Goal: Use online tool/utility: Utilize a website feature to perform a specific function

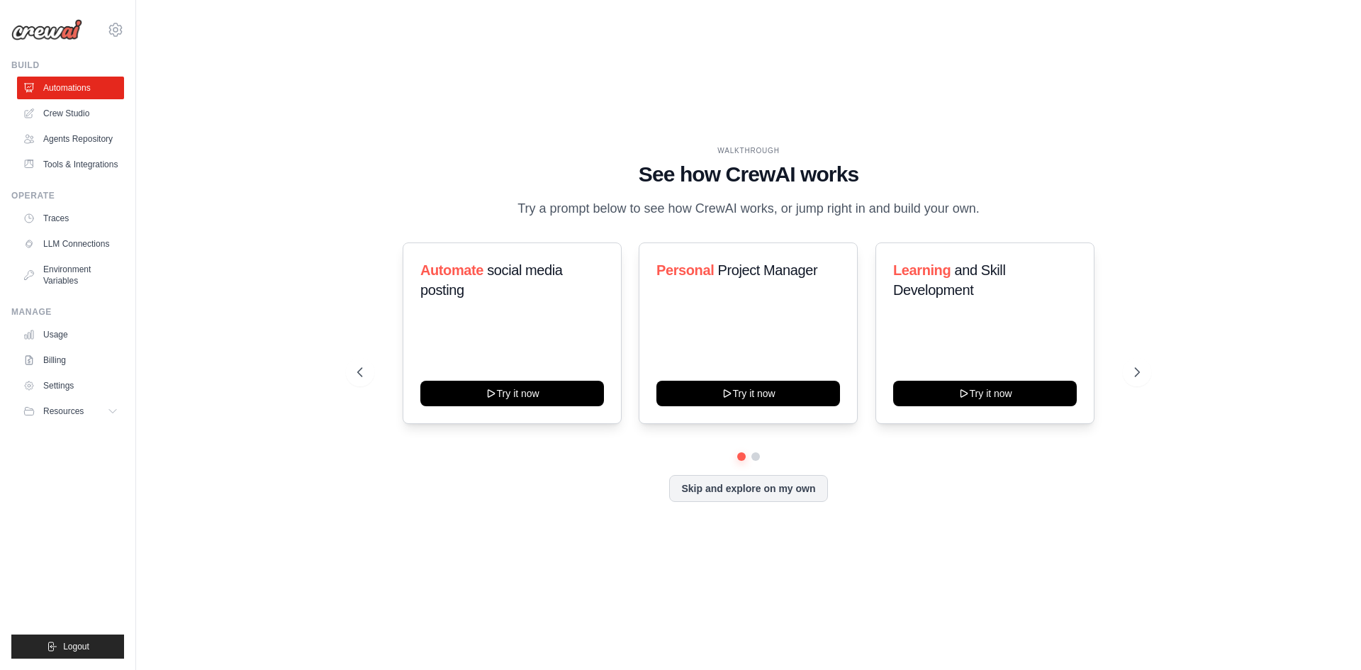
click at [1127, 358] on div "Automate social media posting Try it now Personal Project Manager Try it now Le…" at bounding box center [748, 332] width 783 height 181
click at [1135, 372] on icon at bounding box center [1138, 372] width 14 height 14
click at [364, 368] on icon at bounding box center [359, 372] width 14 height 14
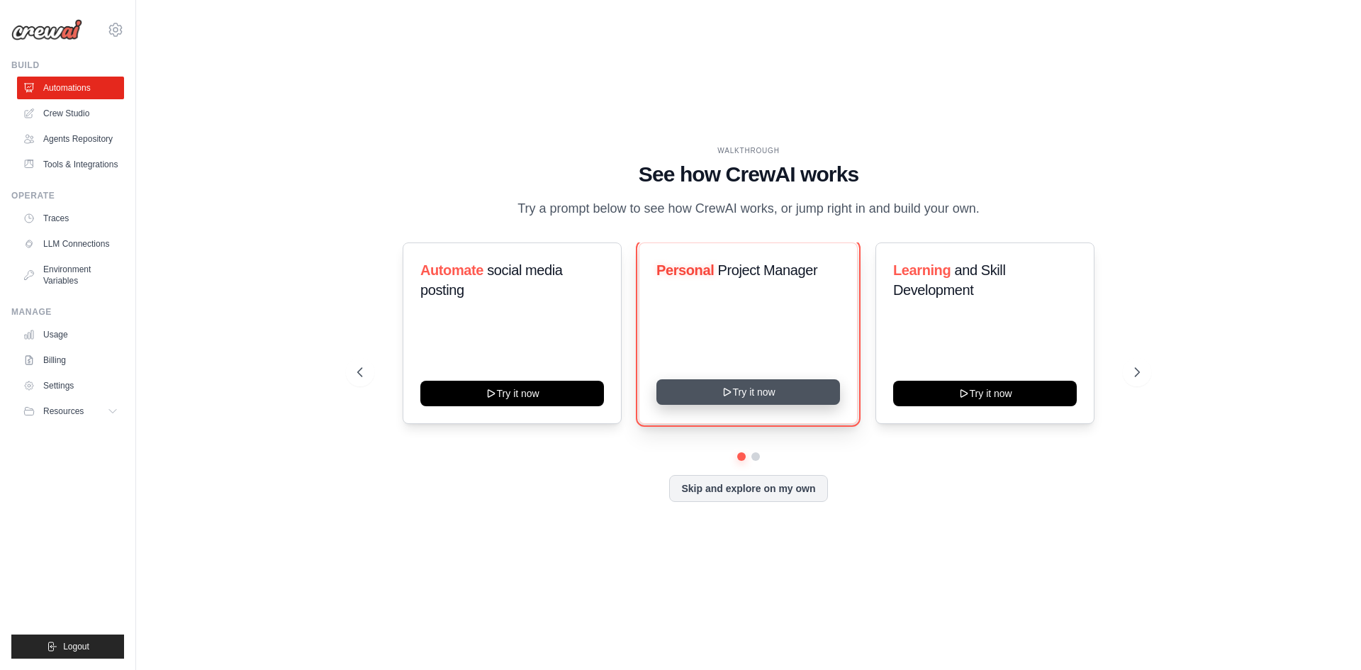
click at [788, 397] on button "Try it now" at bounding box center [748, 392] width 184 height 26
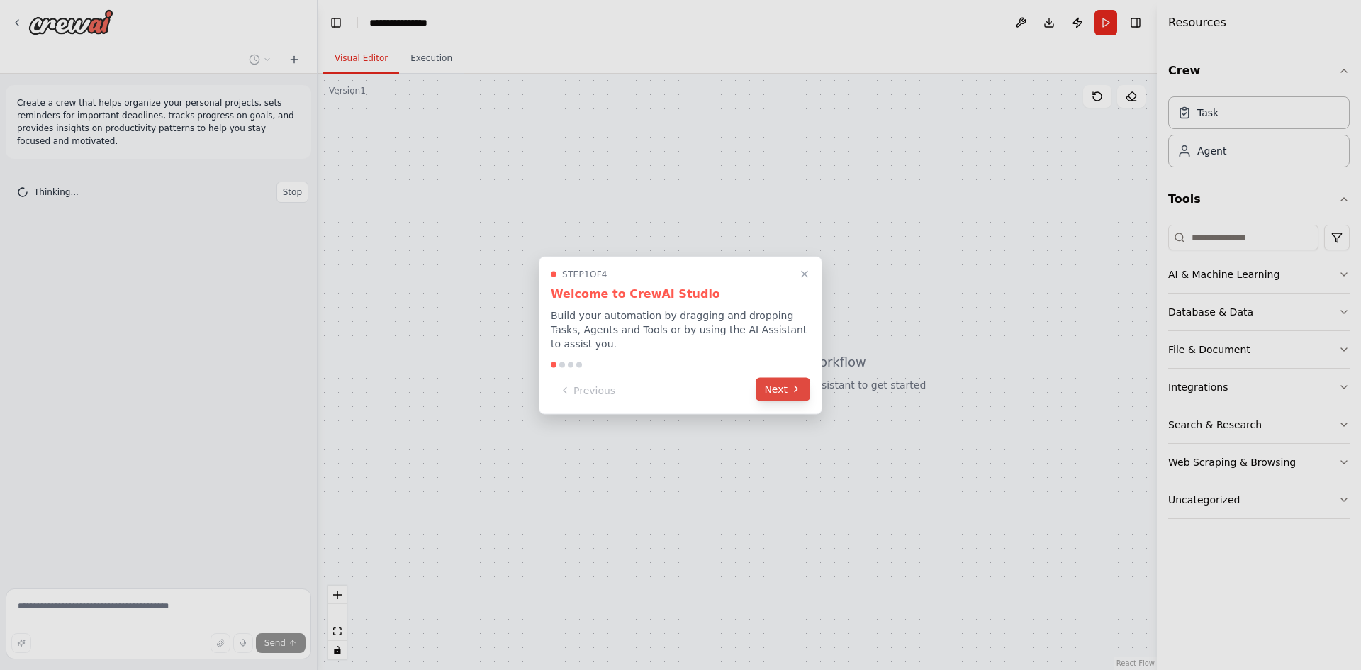
click at [771, 381] on button "Next" at bounding box center [783, 388] width 55 height 23
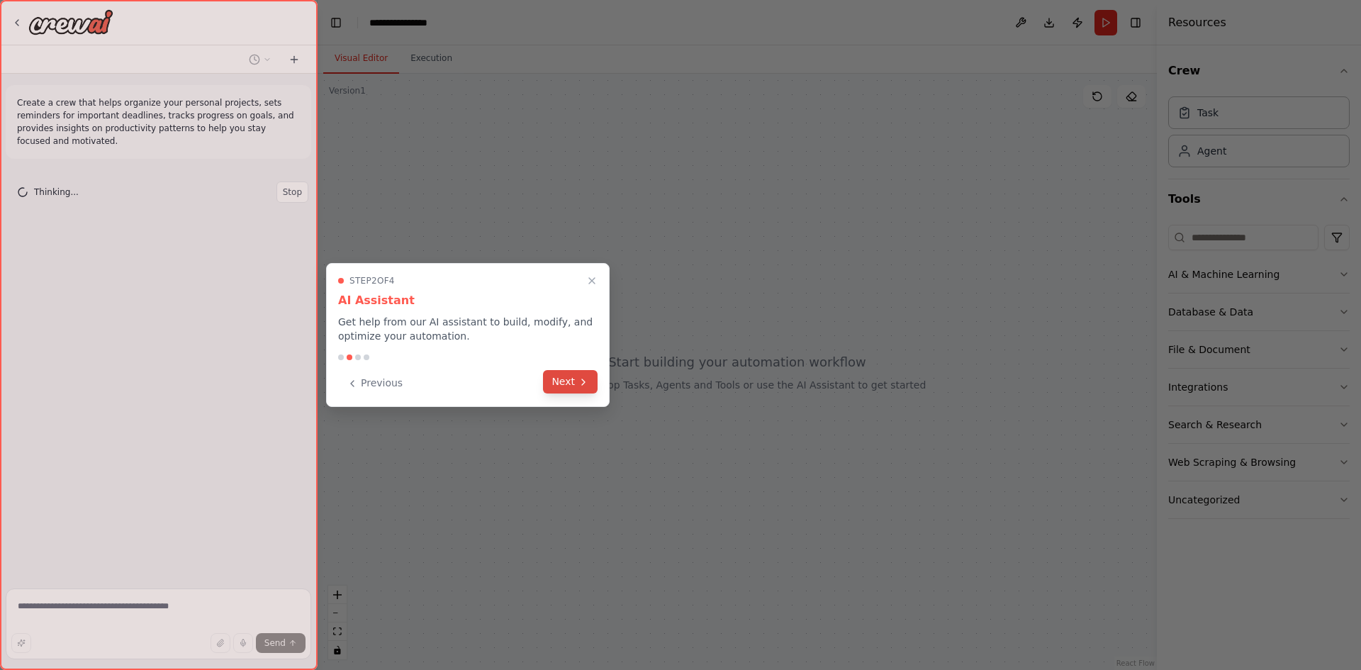
click at [574, 382] on button "Next" at bounding box center [570, 381] width 55 height 23
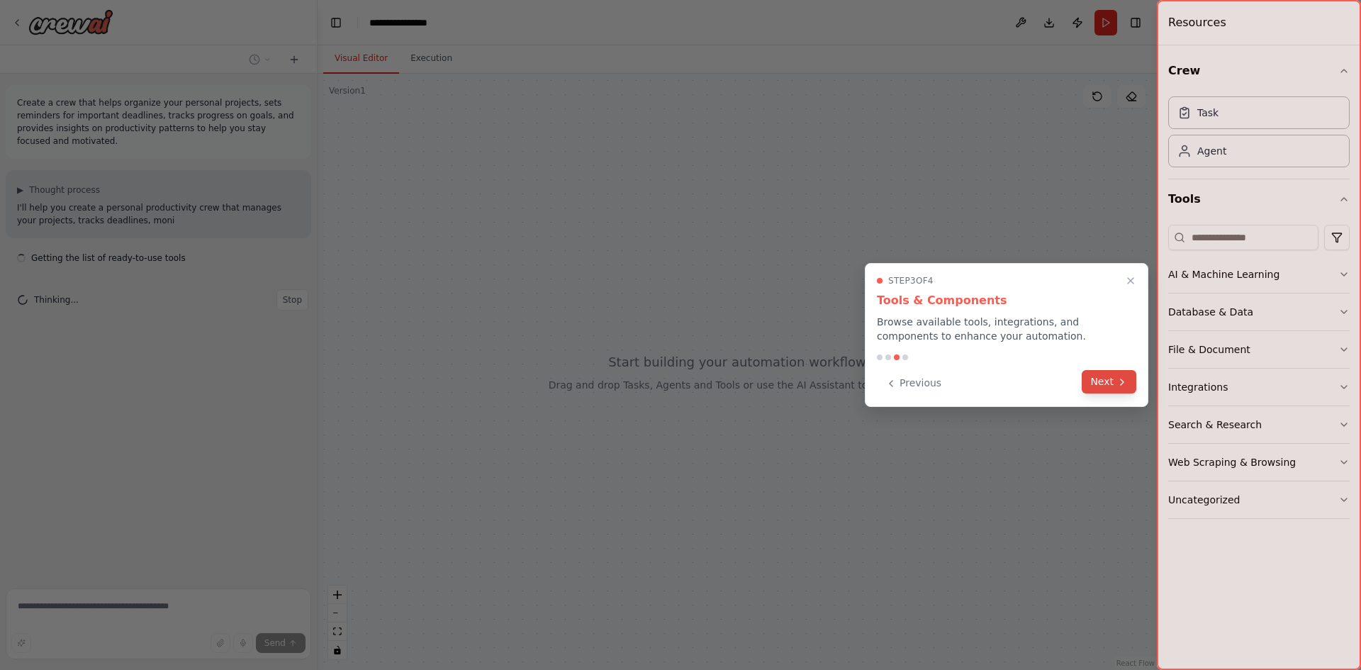
click at [1106, 379] on button "Next" at bounding box center [1109, 381] width 55 height 23
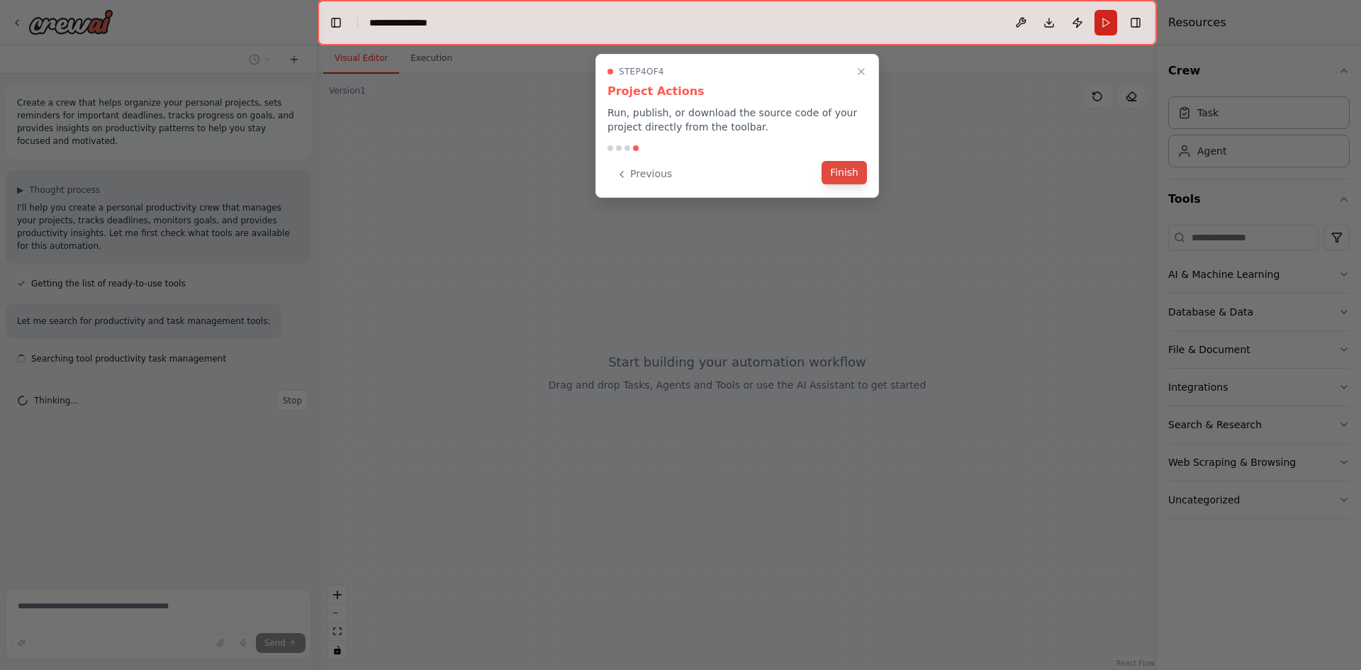
click at [853, 164] on button "Finish" at bounding box center [844, 172] width 45 height 23
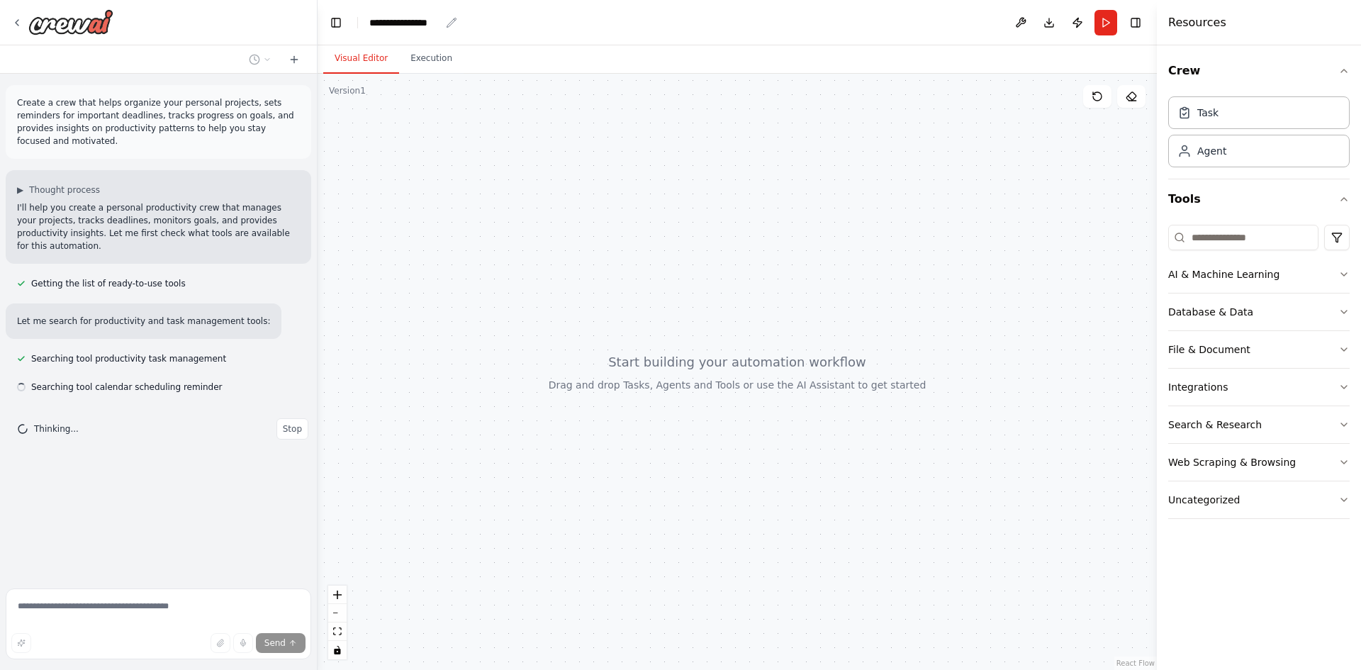
click at [409, 18] on div "**********" at bounding box center [404, 23] width 71 height 14
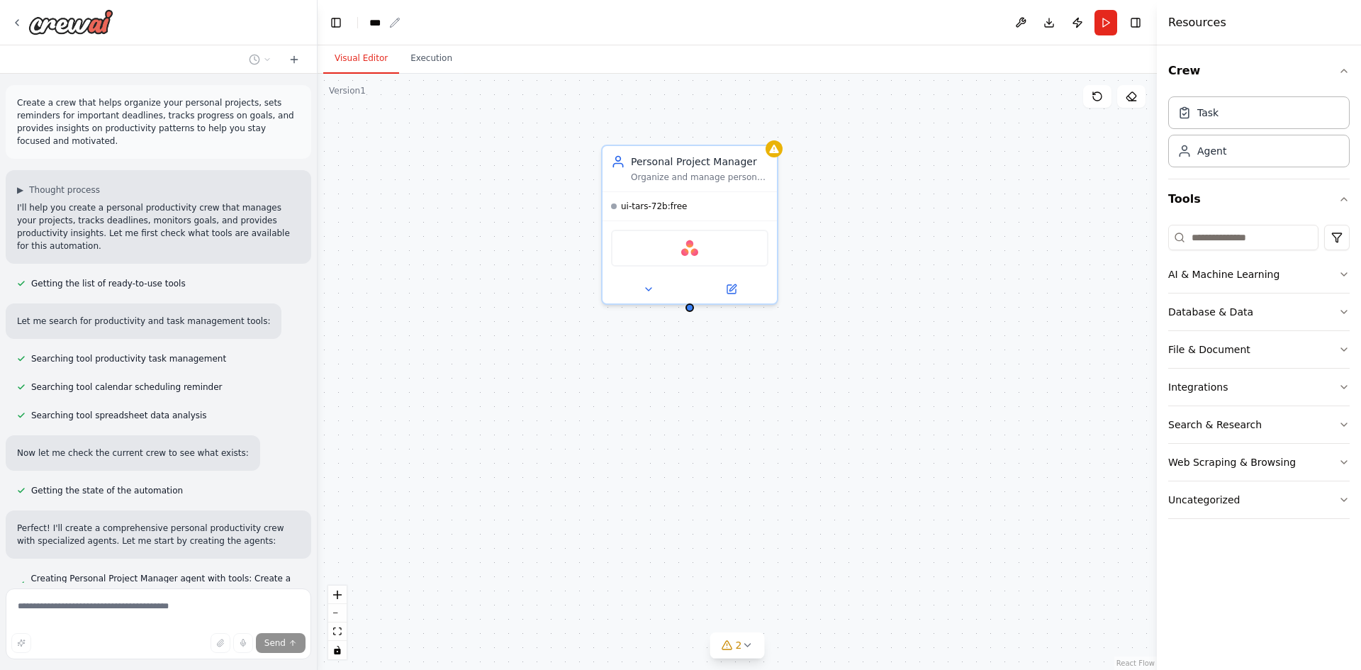
click at [379, 21] on div "***" at bounding box center [376, 23] width 14 height 14
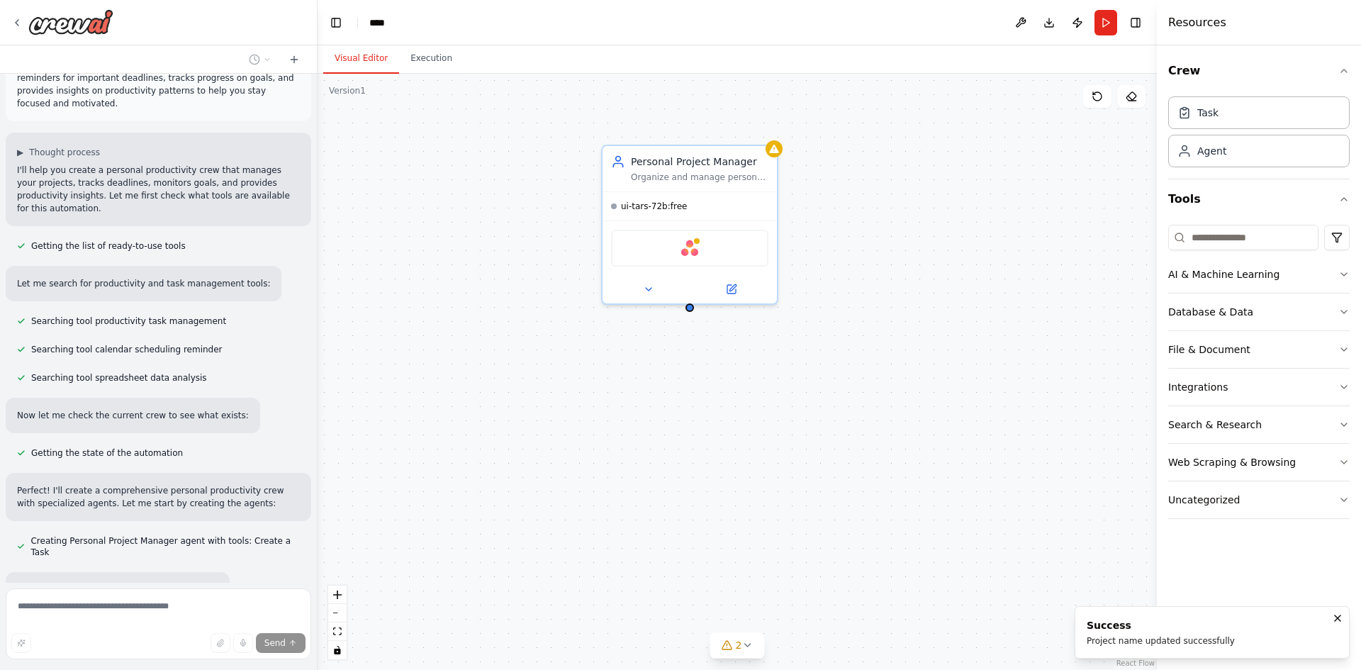
scroll to position [120, 0]
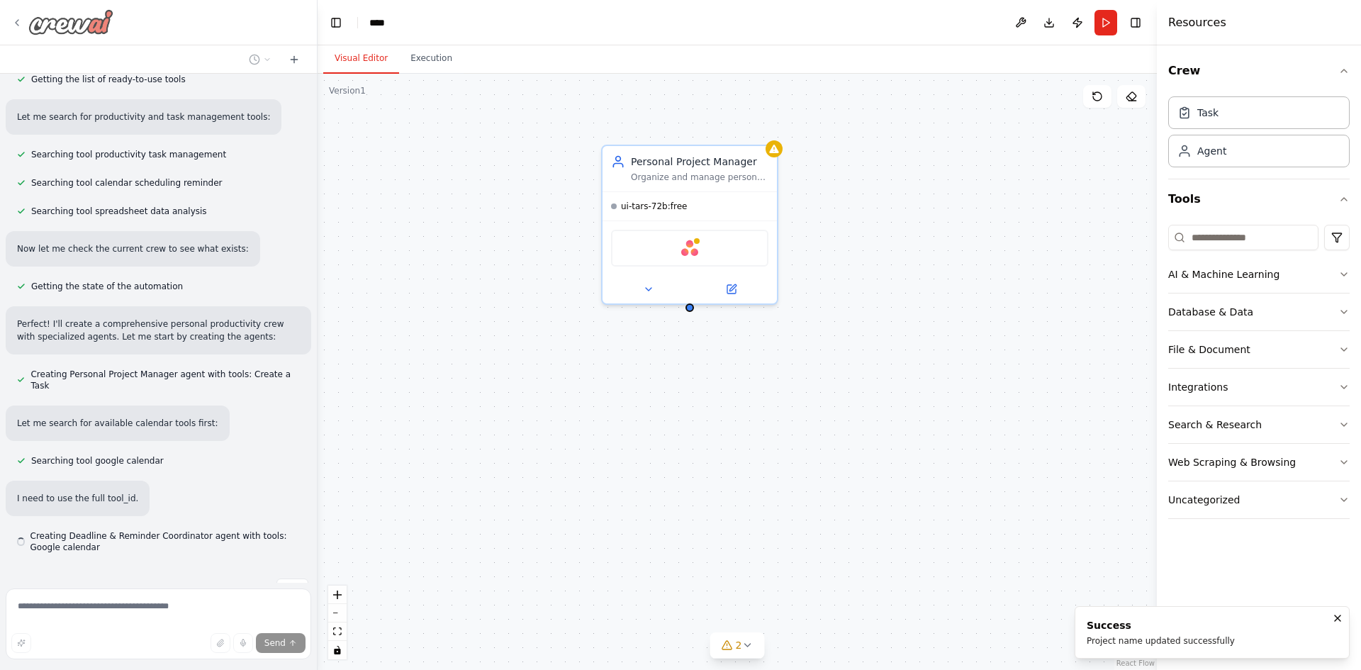
click at [14, 17] on icon at bounding box center [16, 22] width 11 height 11
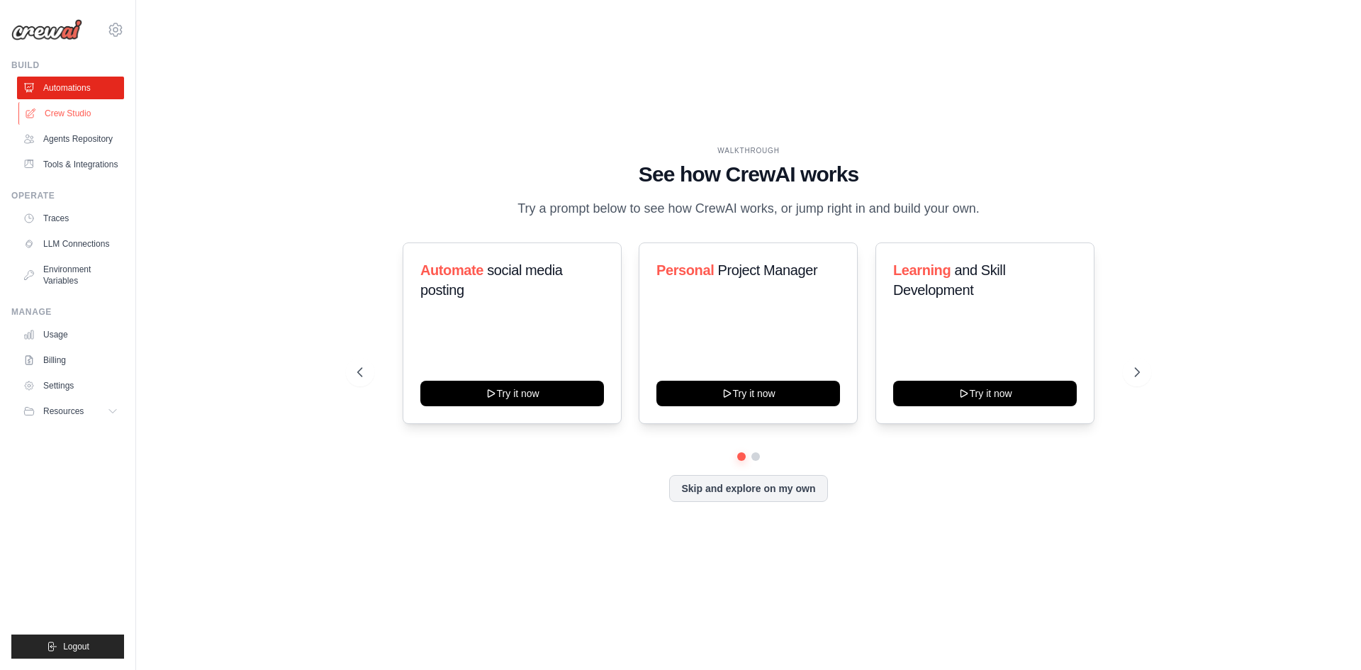
click at [76, 118] on link "Crew Studio" at bounding box center [71, 113] width 107 height 23
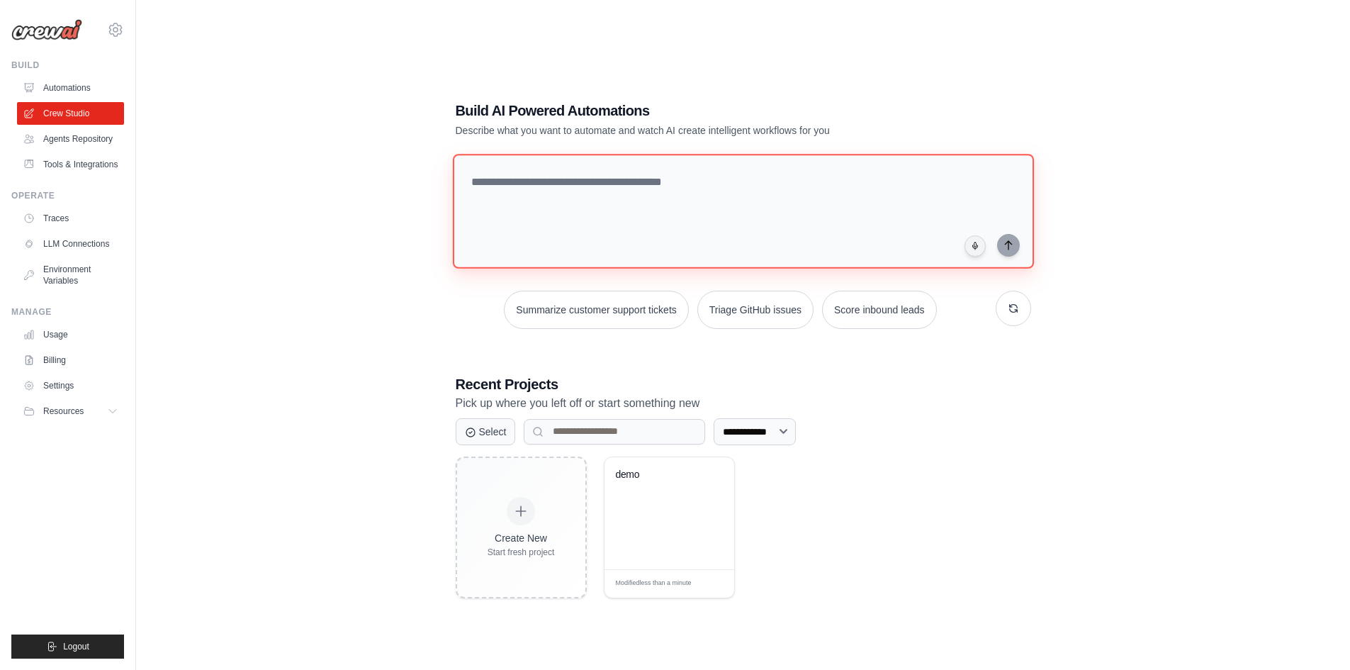
drag, startPoint x: 581, startPoint y: 177, endPoint x: 566, endPoint y: 176, distance: 14.9
drag, startPoint x: 566, startPoint y: 176, endPoint x: 552, endPoint y: 172, distance: 13.9
click at [539, 171] on textarea at bounding box center [742, 211] width 581 height 115
drag, startPoint x: 586, startPoint y: 180, endPoint x: 573, endPoint y: 178, distance: 12.9
click at [567, 177] on textarea at bounding box center [742, 211] width 581 height 115
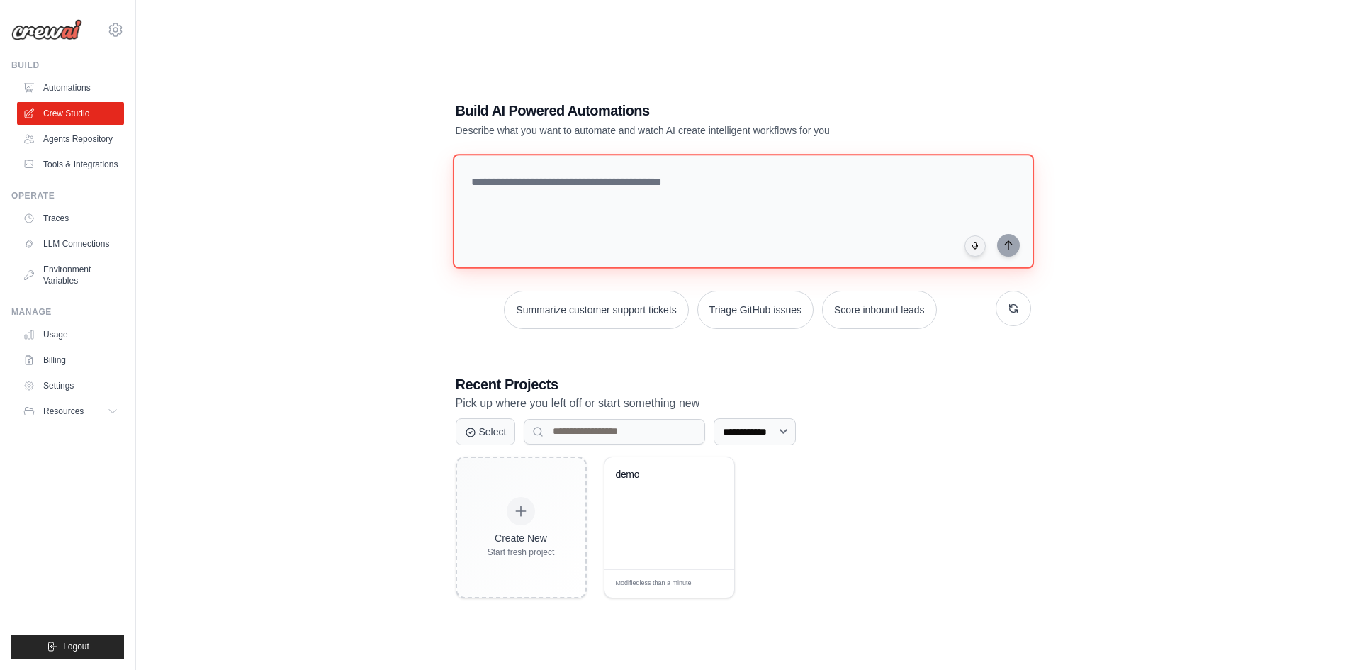
click at [564, 186] on textarea at bounding box center [742, 211] width 581 height 115
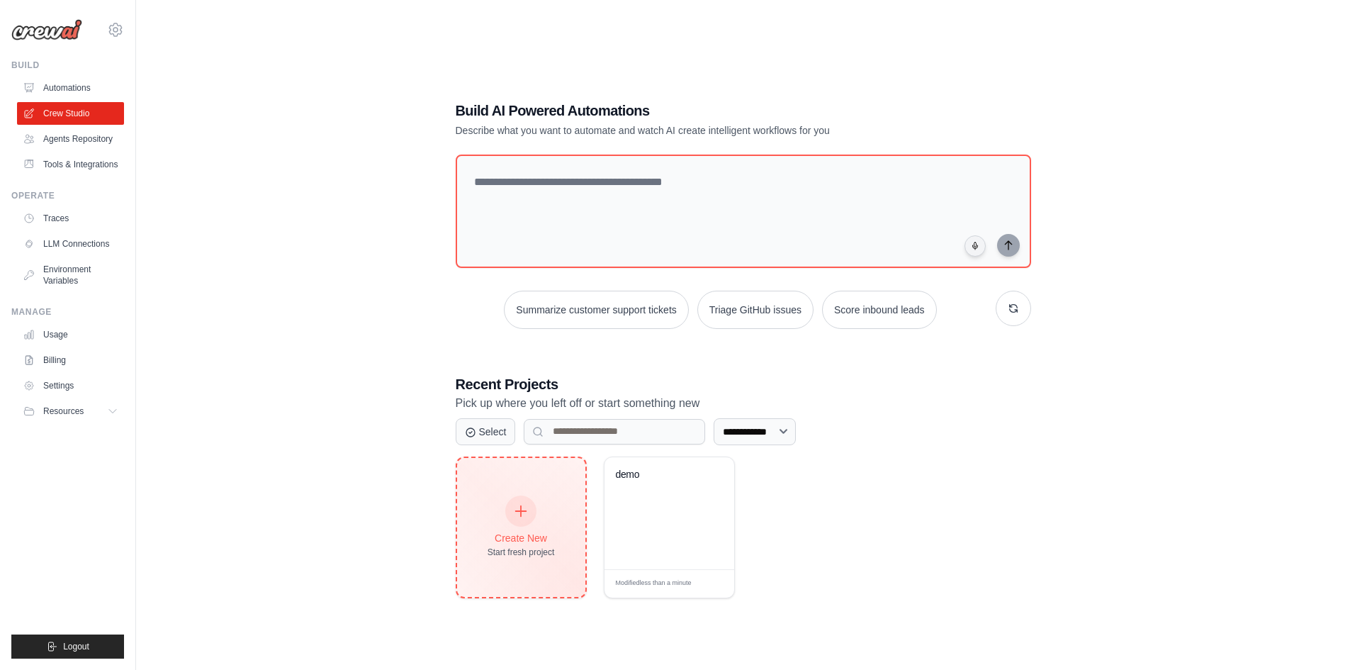
click at [522, 506] on icon at bounding box center [521, 511] width 16 height 16
